Goal: Find specific page/section: Find specific page/section

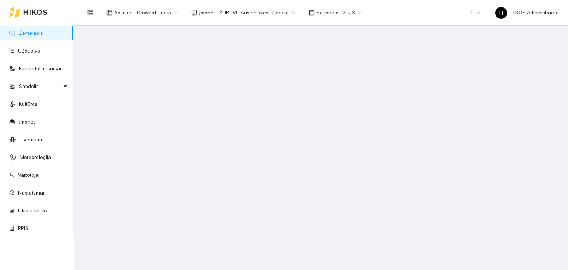
click at [153, 11] on span "Groward Group" at bounding box center [157, 12] width 41 height 11
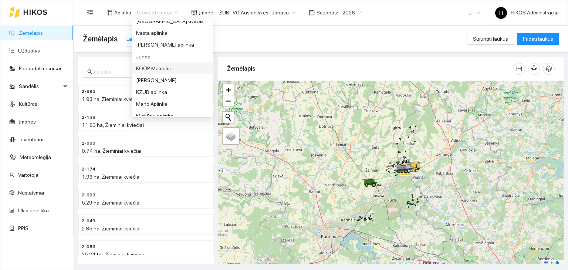
scroll to position [198, 0]
click at [161, 42] on div "[PERSON_NAME] aplinka" at bounding box center [172, 42] width 72 height 8
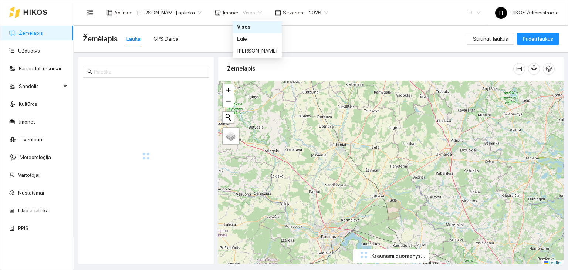
click at [243, 16] on span "Visos" at bounding box center [252, 12] width 19 height 11
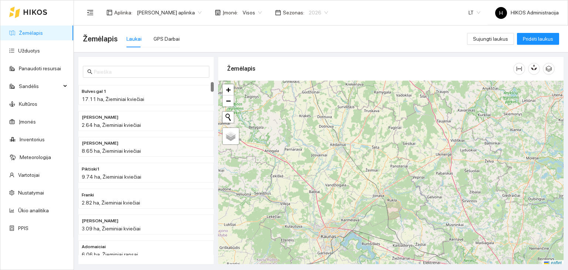
click at [310, 12] on span "2026" at bounding box center [318, 12] width 19 height 11
click at [311, 105] on div "2027" at bounding box center [310, 110] width 28 height 12
